Goal: Transaction & Acquisition: Purchase product/service

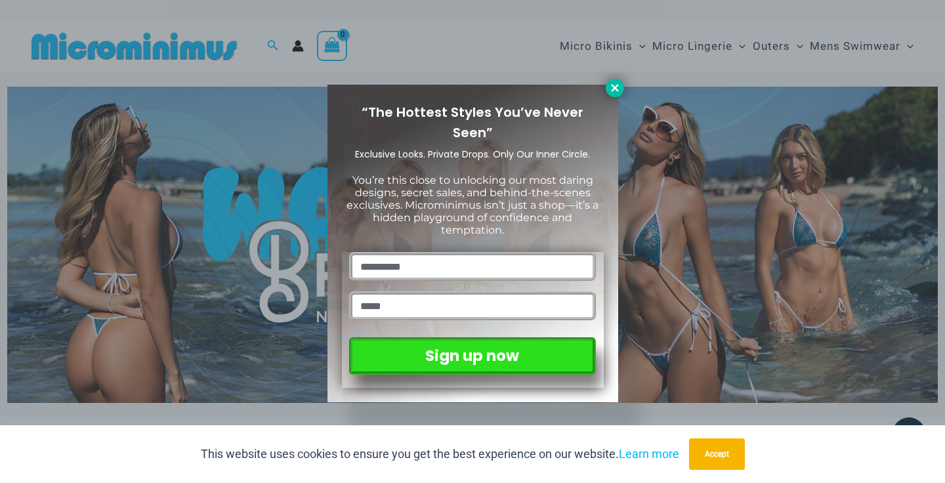
click at [614, 91] on icon at bounding box center [615, 88] width 12 height 12
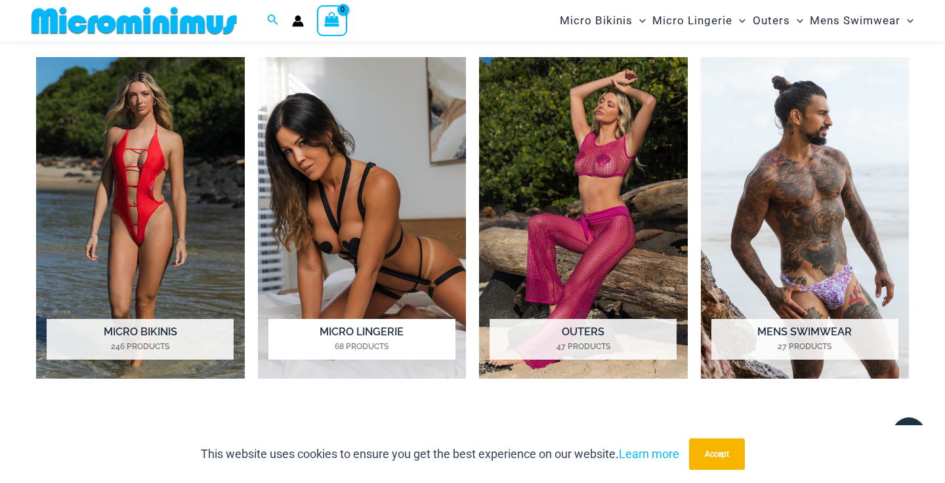
scroll to position [1448, 0]
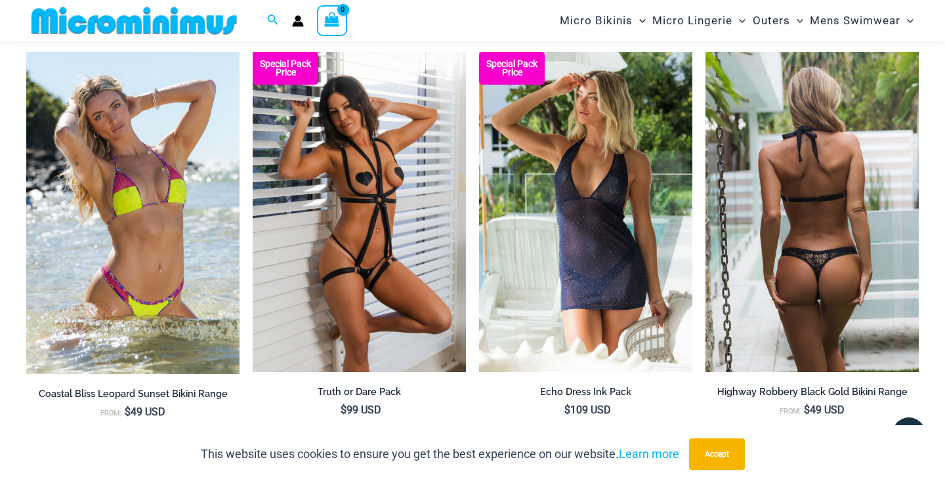
click at [839, 253] on img at bounding box center [812, 212] width 213 height 320
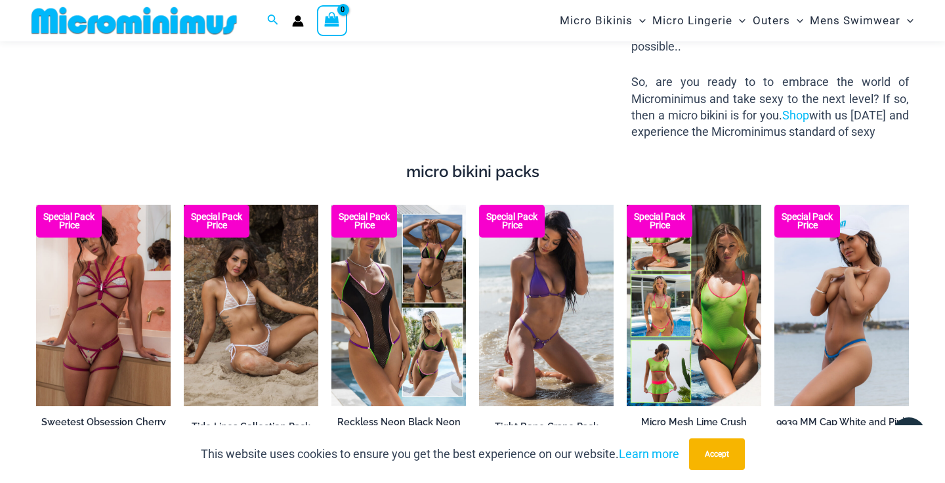
scroll to position [1663, 0]
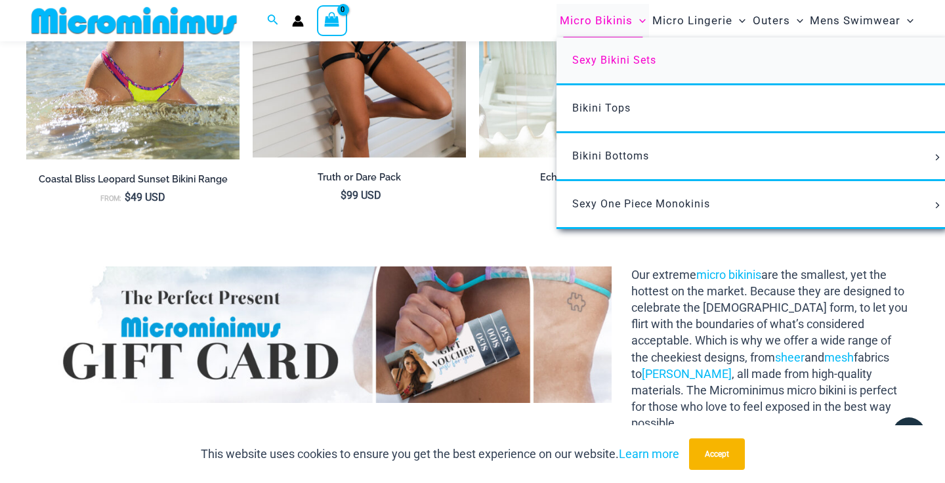
click at [614, 53] on link "Sexy Bikini Sets" at bounding box center [752, 61] width 391 height 48
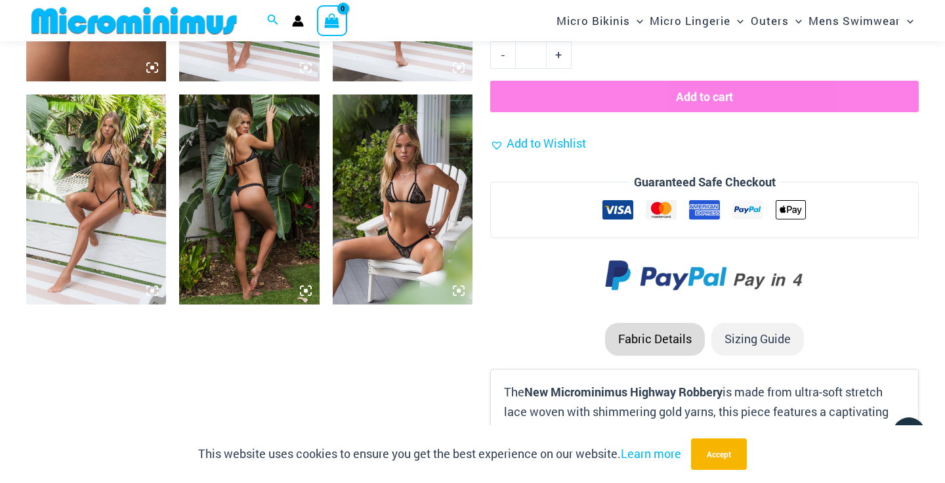
scroll to position [1436, 0]
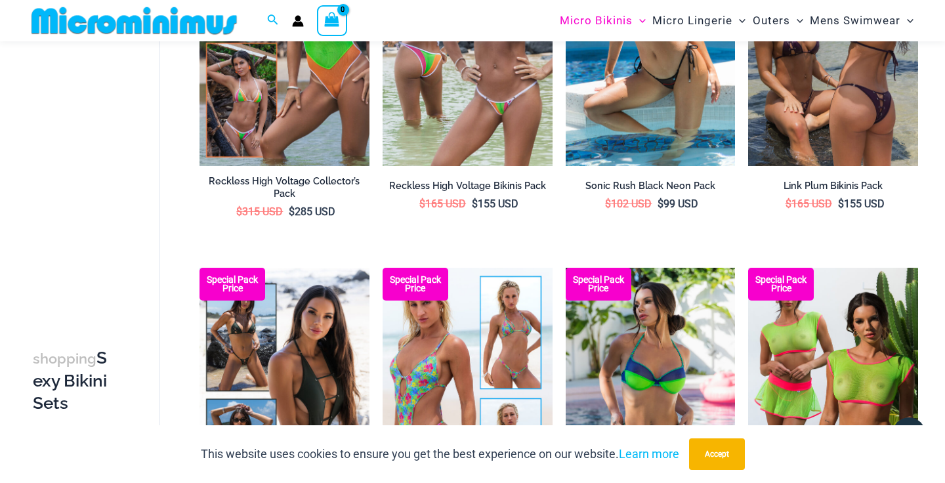
scroll to position [2035, 0]
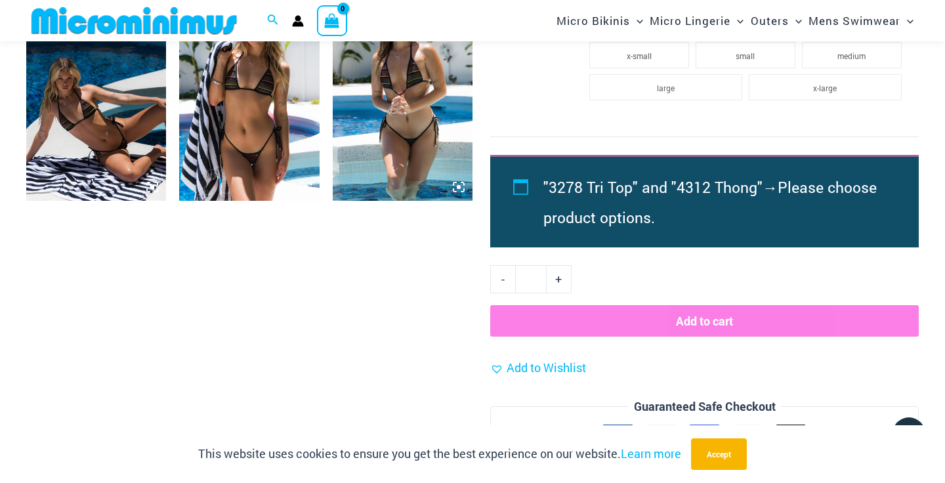
scroll to position [860, 0]
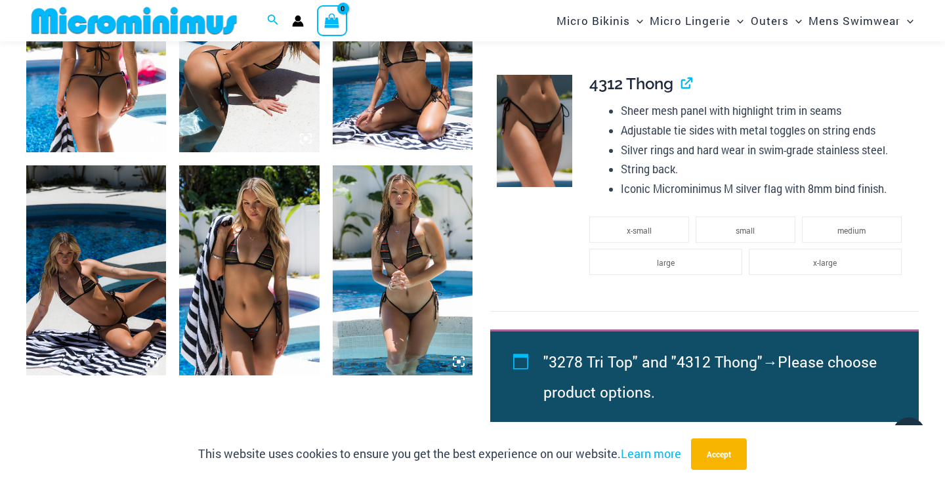
click at [264, 271] on img at bounding box center [249, 270] width 140 height 210
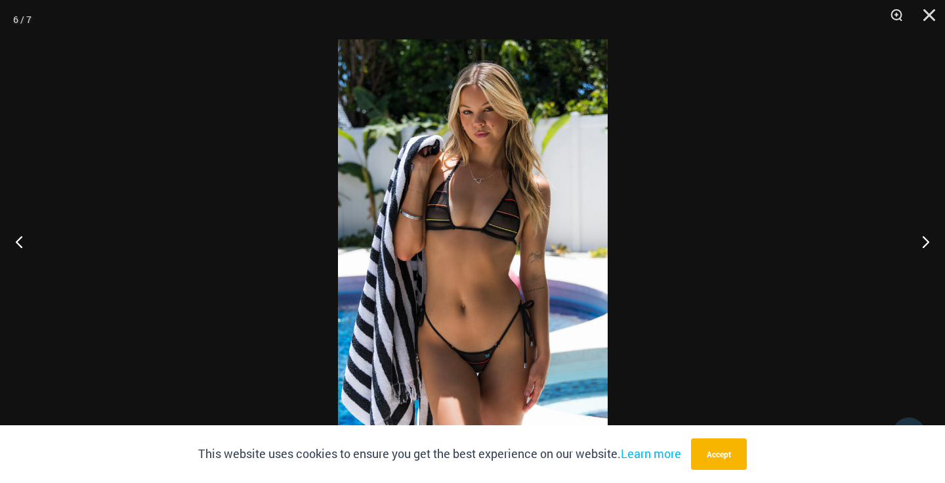
click at [542, 363] on img at bounding box center [473, 241] width 270 height 404
